Goal: Task Accomplishment & Management: Use online tool/utility

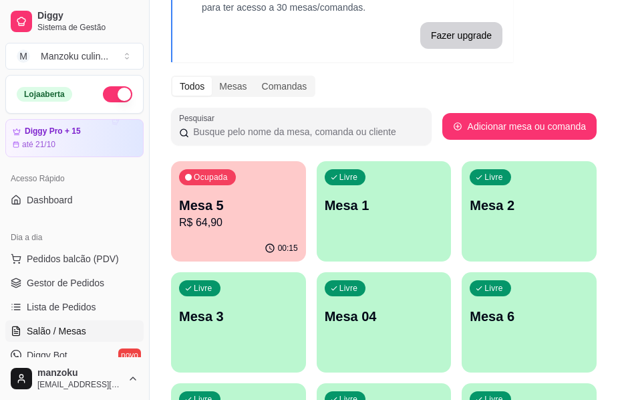
scroll to position [37, 0]
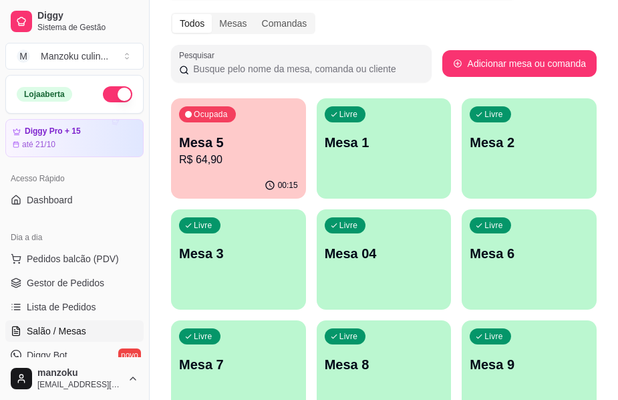
scroll to position [104, 0]
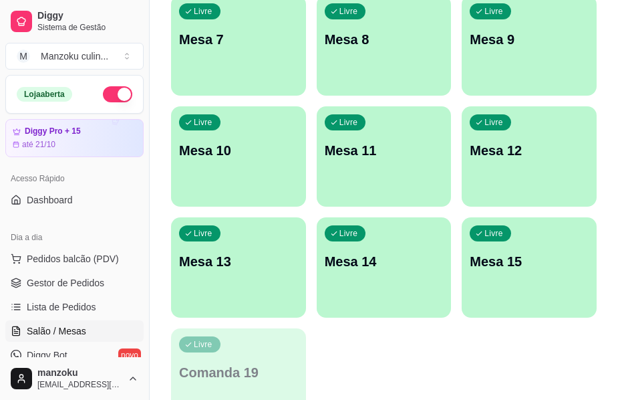
scroll to position [571, 0]
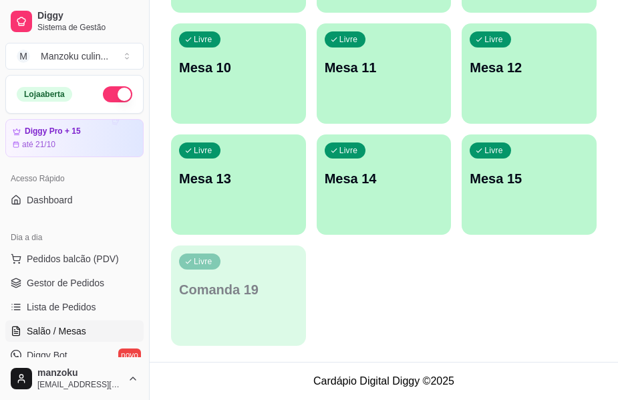
click at [556, 263] on div "Ocupada Mesa 5 R$ 64,90 00:19 Livre Mesa 1 Livre Mesa 2 Livre Mesa 3 Livre Mesa…" at bounding box center [384, 18] width 426 height 655
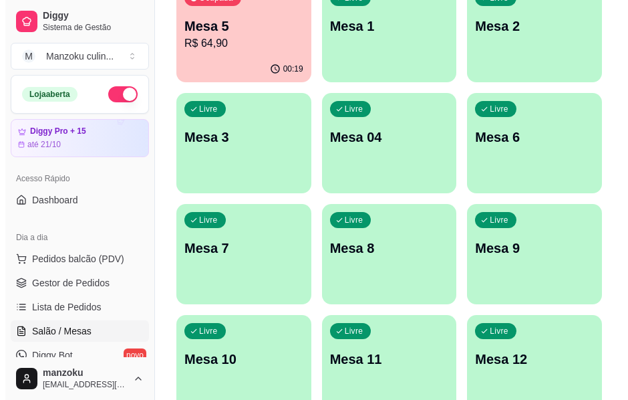
scroll to position [104, 0]
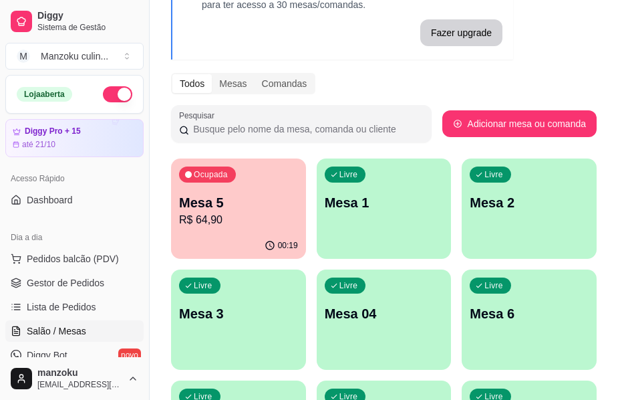
click at [263, 182] on div "Ocupada Mesa 5 R$ 64,90" at bounding box center [238, 195] width 135 height 74
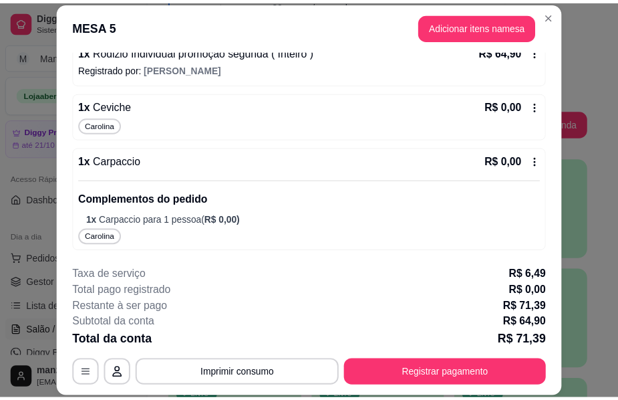
scroll to position [127, 0]
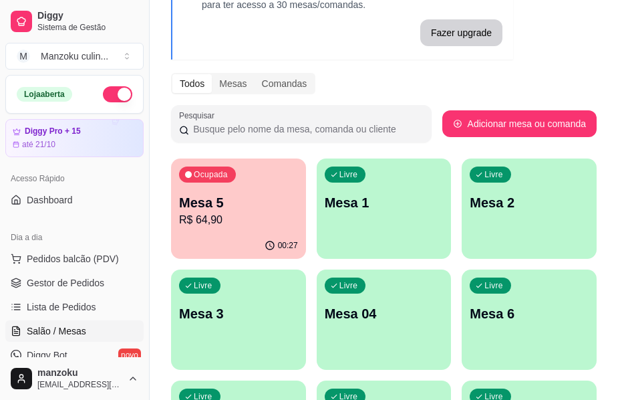
click at [598, 65] on div "Melhore seu plano Você tem 15 mesas / comandas disponíveis. Obtenha o Diggy Pro…" at bounding box center [384, 388] width 468 height 882
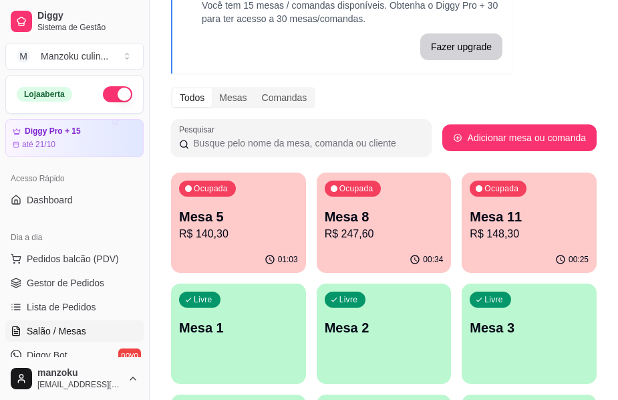
scroll to position [0, 0]
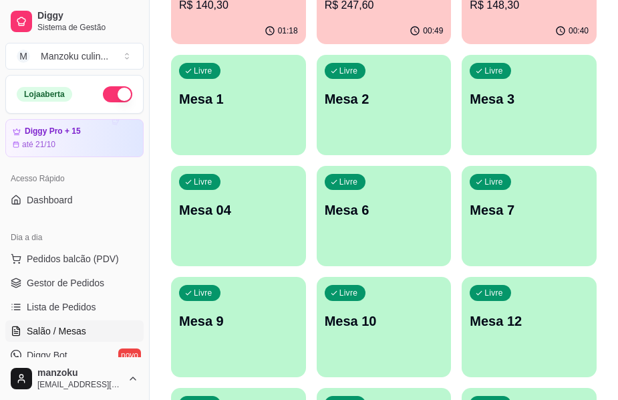
scroll to position [401, 0]
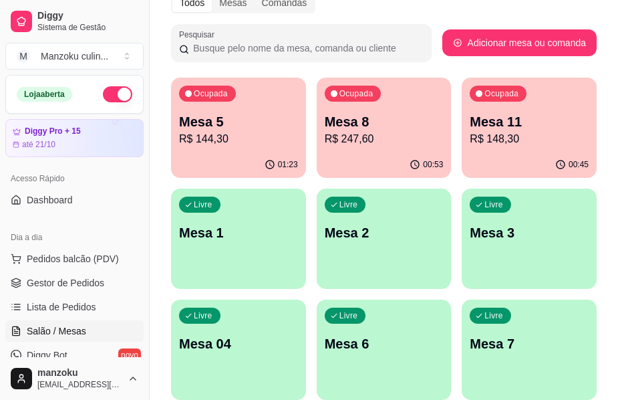
scroll to position [170, 0]
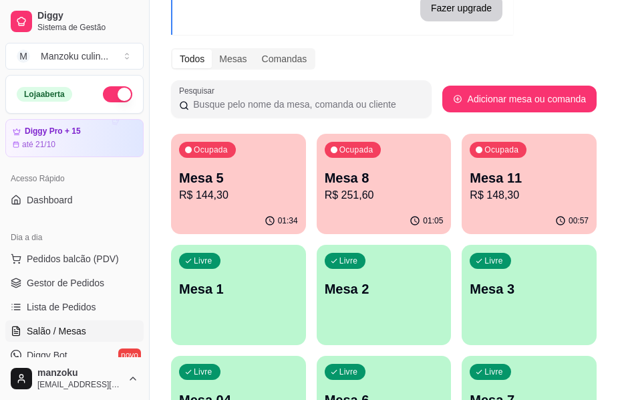
scroll to position [134, 0]
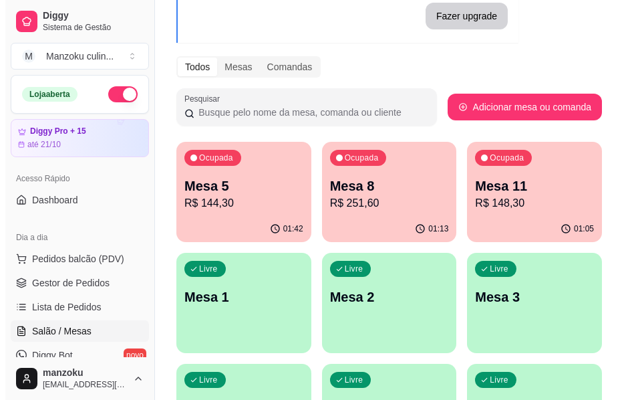
scroll to position [134, 0]
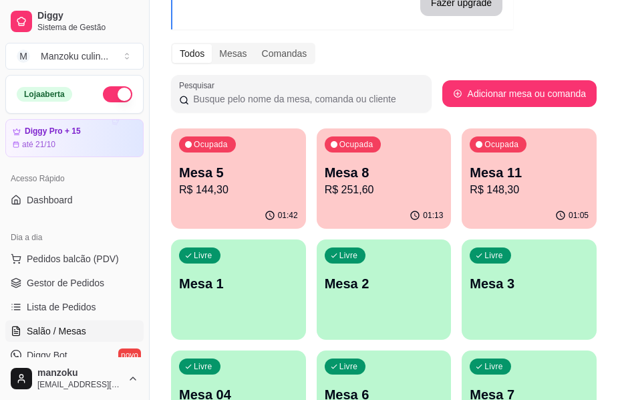
click at [349, 150] on div "Ocupada" at bounding box center [353, 144] width 57 height 16
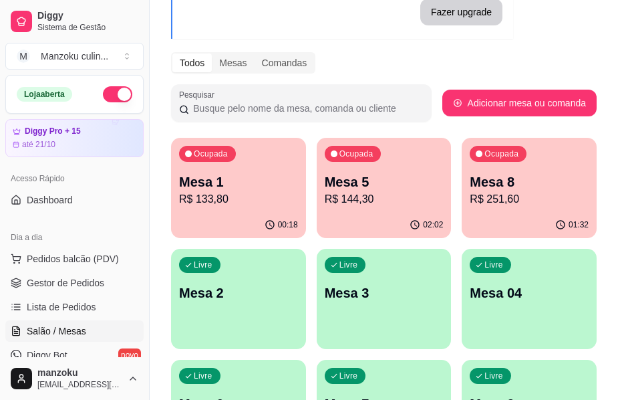
scroll to position [0, 0]
